Goal: Task Accomplishment & Management: Complete application form

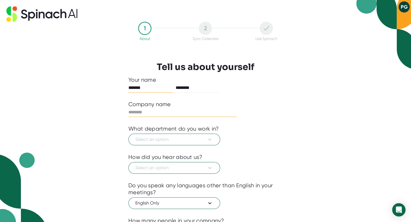
click at [200, 112] on input "text" at bounding box center [182, 112] width 108 height 9
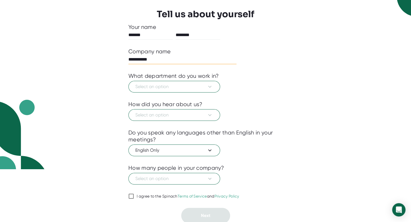
scroll to position [53, 0]
type input "**********"
click at [202, 114] on span "Select an option" at bounding box center [174, 114] width 78 height 7
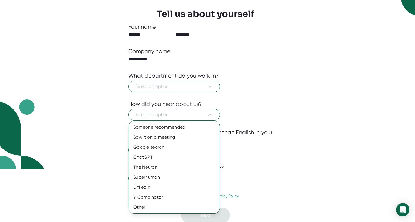
click at [204, 112] on div at bounding box center [207, 111] width 415 height 222
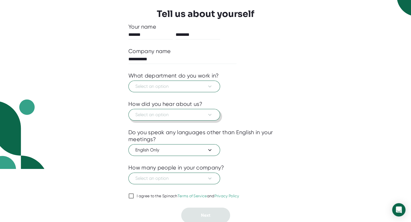
click at [205, 112] on span "Select an option" at bounding box center [174, 114] width 78 height 7
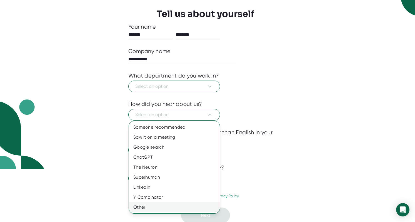
click at [163, 208] on div "Other" at bounding box center [174, 207] width 91 height 10
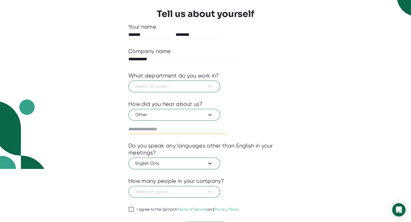
click at [179, 128] on input "text" at bounding box center [177, 129] width 99 height 9
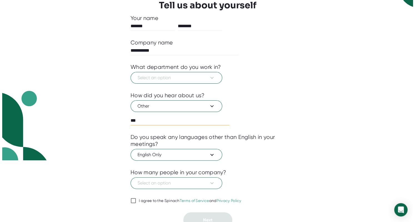
scroll to position [66, 0]
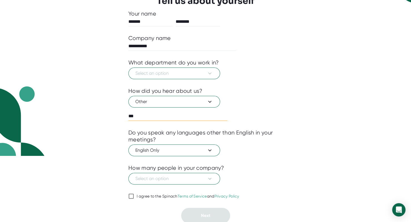
type input "***"
click at [134, 194] on icon at bounding box center [131, 196] width 7 height 7
click at [134, 194] on input "I agree to the Spinach Terms of Service and Privacy Policy" at bounding box center [131, 196] width 6 height 7
checkbox input "true"
click at [171, 179] on span "Select an option" at bounding box center [174, 178] width 78 height 7
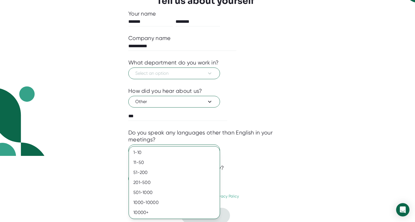
click at [185, 146] on div at bounding box center [207, 111] width 415 height 222
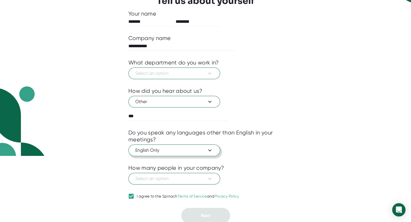
click at [183, 148] on span "English Only" at bounding box center [174, 150] width 78 height 7
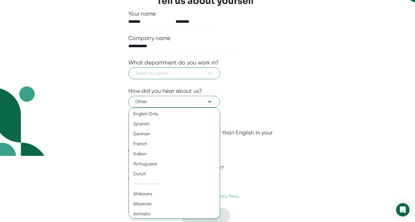
click at [246, 155] on div at bounding box center [207, 111] width 415 height 222
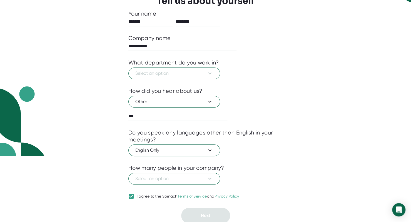
click at [212, 185] on div at bounding box center [205, 189] width 154 height 8
click at [211, 182] on button "Select an option" at bounding box center [174, 179] width 92 height 12
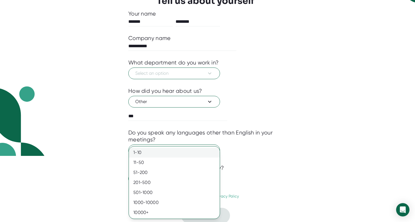
click at [175, 151] on div "1-10" at bounding box center [174, 153] width 91 height 10
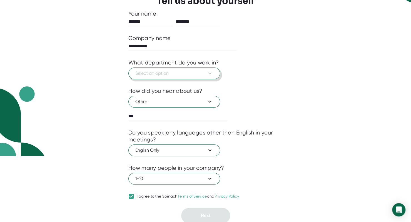
click at [214, 78] on button "Select an option" at bounding box center [174, 74] width 92 height 12
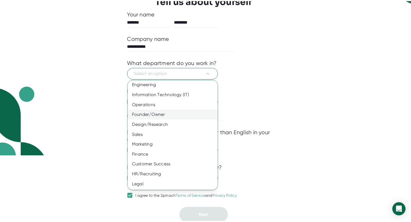
scroll to position [21, 0]
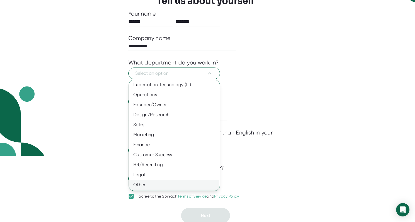
click at [168, 182] on div "Other" at bounding box center [176, 185] width 95 height 10
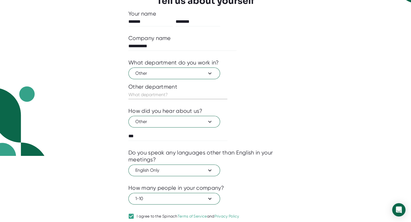
click at [182, 93] on input "text" at bounding box center [177, 94] width 99 height 9
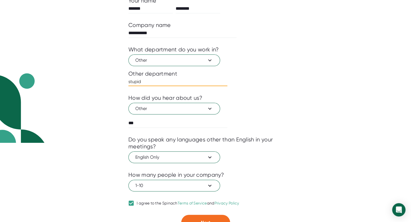
scroll to position [86, 0]
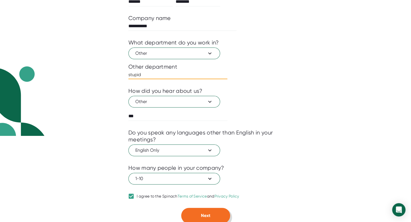
type input "stupid"
click at [208, 216] on span "Next" at bounding box center [205, 215] width 9 height 5
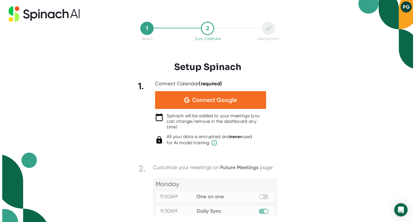
scroll to position [0, 0]
